Goal: Register for event/course

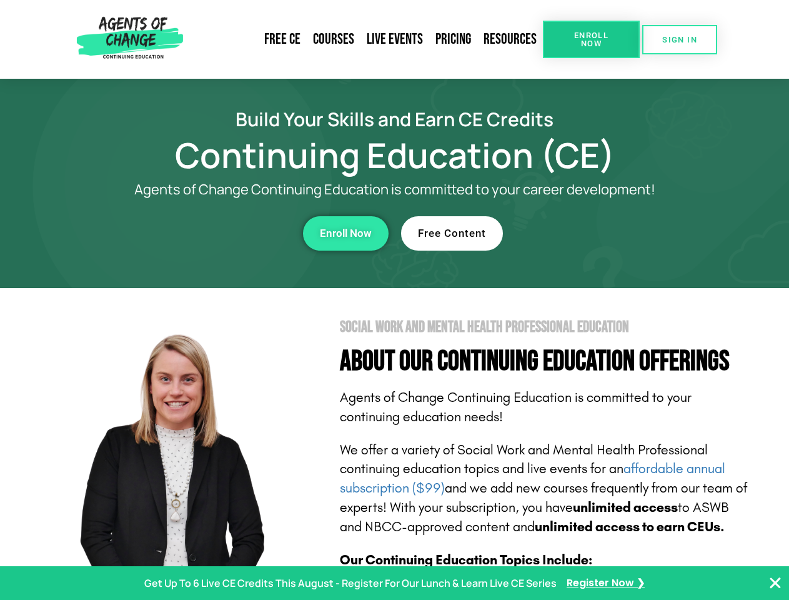
click at [394, 300] on section "Social Work and Mental Health Professional Education About Our Continuing Educa…" at bounding box center [394, 550] width 789 height 525
click at [591, 39] on span "Enroll Now" at bounding box center [591, 39] width 57 height 16
click at [680, 39] on span "SIGN IN" at bounding box center [679, 40] width 35 height 8
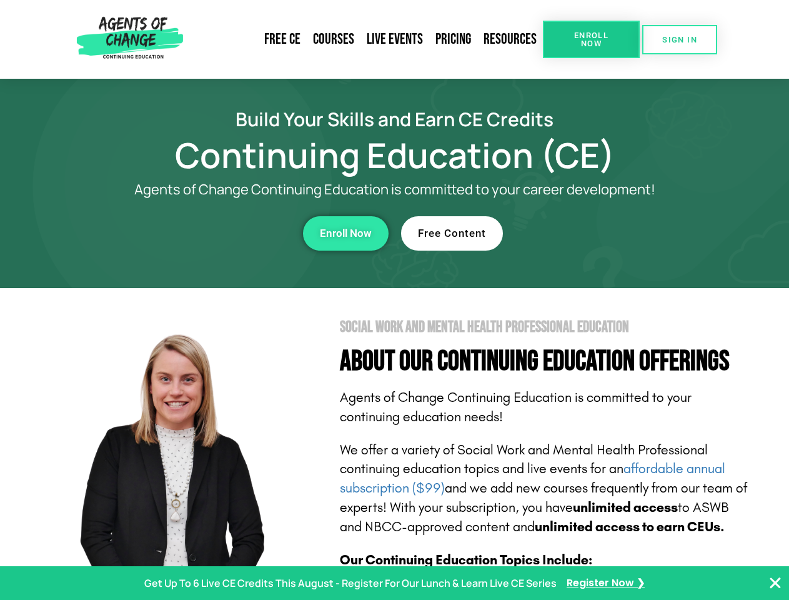
click at [217, 233] on div "Enroll Now" at bounding box center [217, 233] width 344 height 34
click at [346, 233] on span "Enroll Now" at bounding box center [346, 233] width 52 height 11
click at [573, 233] on div "Free Content" at bounding box center [573, 233] width 344 height 34
